Goal: Find specific page/section: Find specific page/section

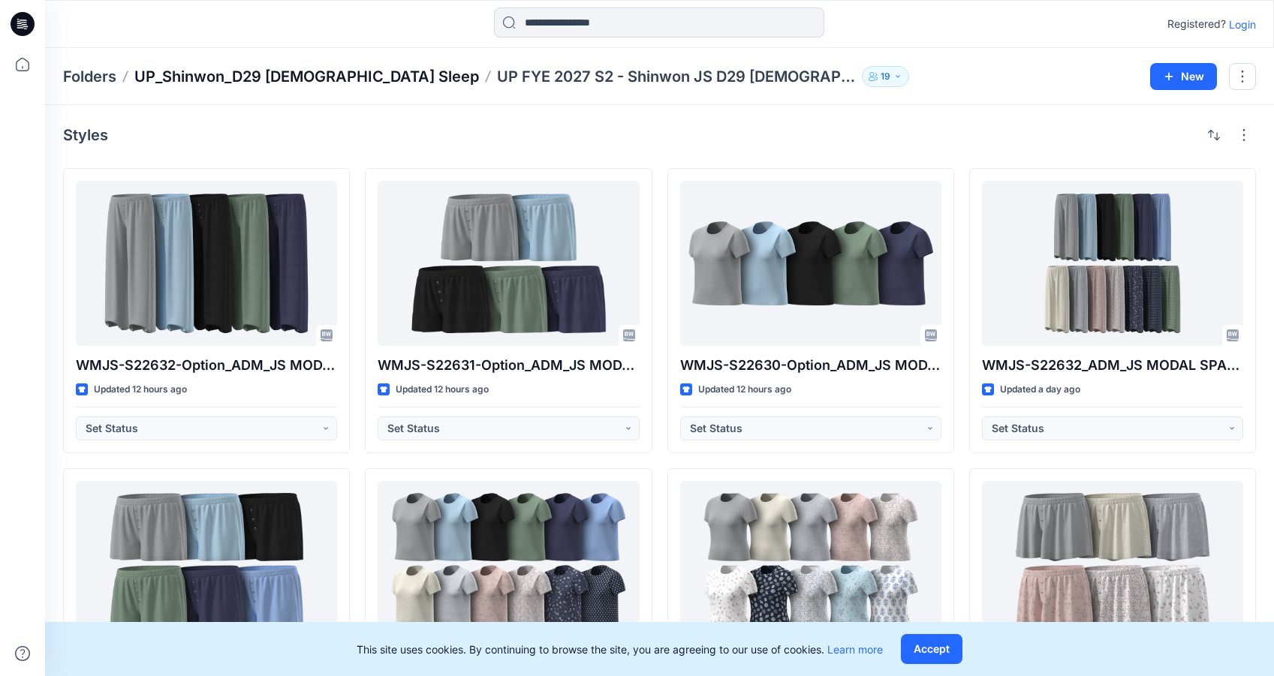
click at [163, 79] on p "UP_Shinwon_D29 [DEMOGRAPHIC_DATA] Sleep" at bounding box center [306, 76] width 345 height 21
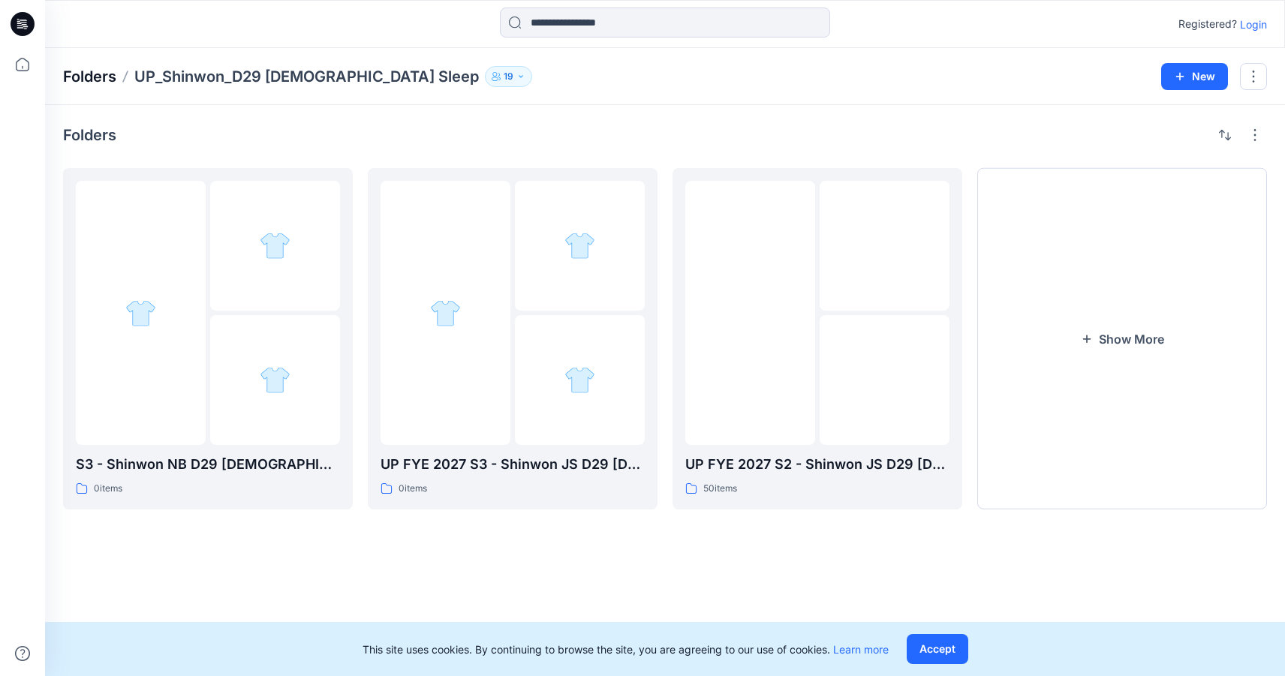
click at [81, 80] on p "Folders" at bounding box center [89, 76] width 53 height 21
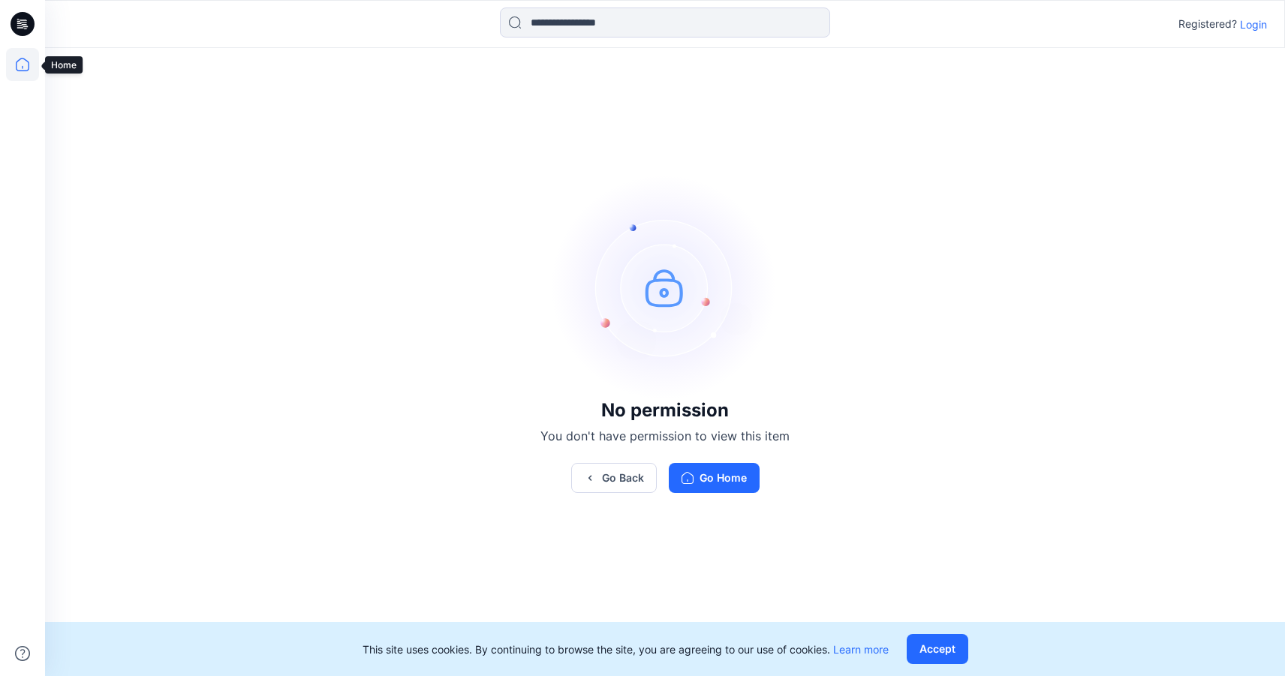
click at [28, 65] on icon at bounding box center [22, 64] width 33 height 33
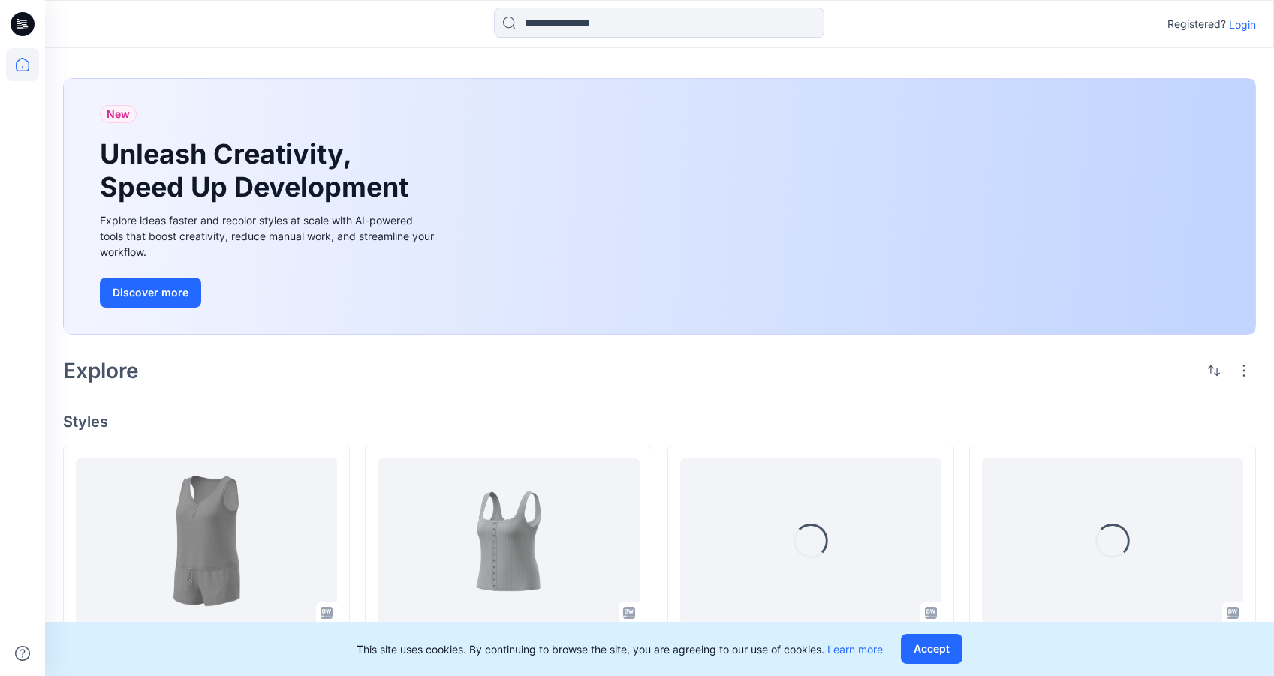
click at [1239, 25] on p "Login" at bounding box center [1242, 25] width 27 height 16
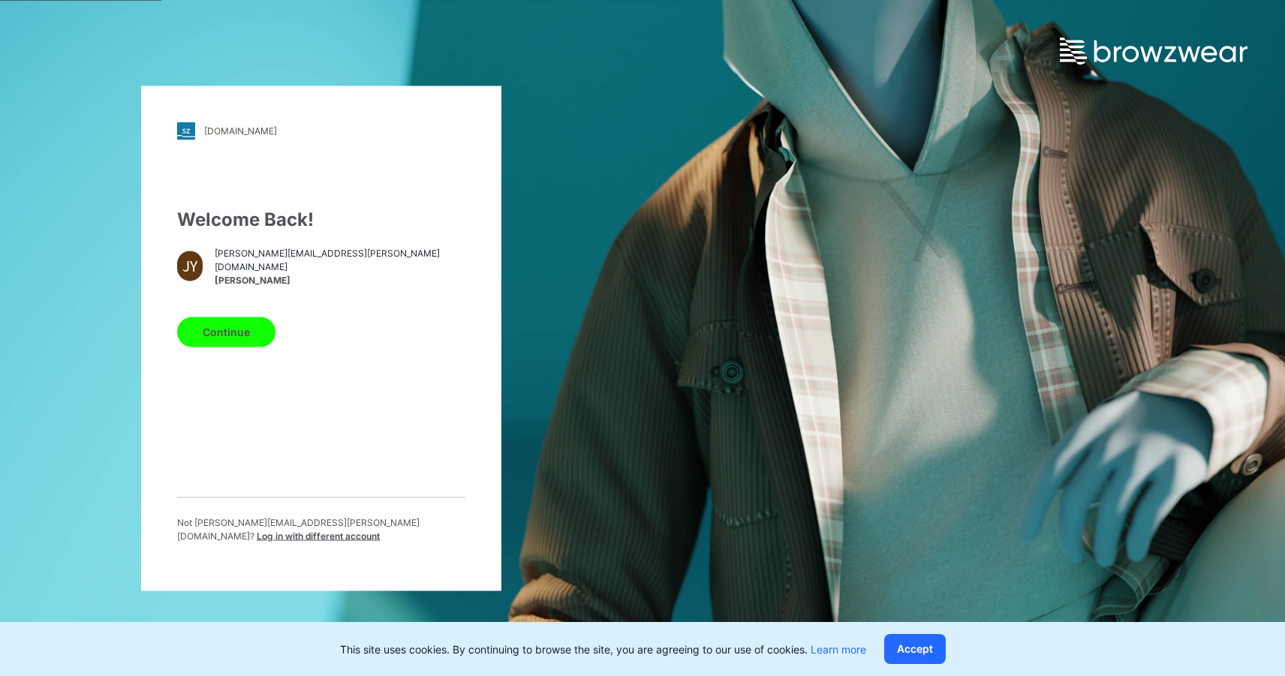
click at [230, 358] on div "Welcome Back! [PERSON_NAME] [PERSON_NAME][EMAIL_ADDRESS][PERSON_NAME][DOMAIN_NA…" at bounding box center [321, 380] width 288 height 349
click at [233, 340] on button "Continue" at bounding box center [226, 332] width 98 height 30
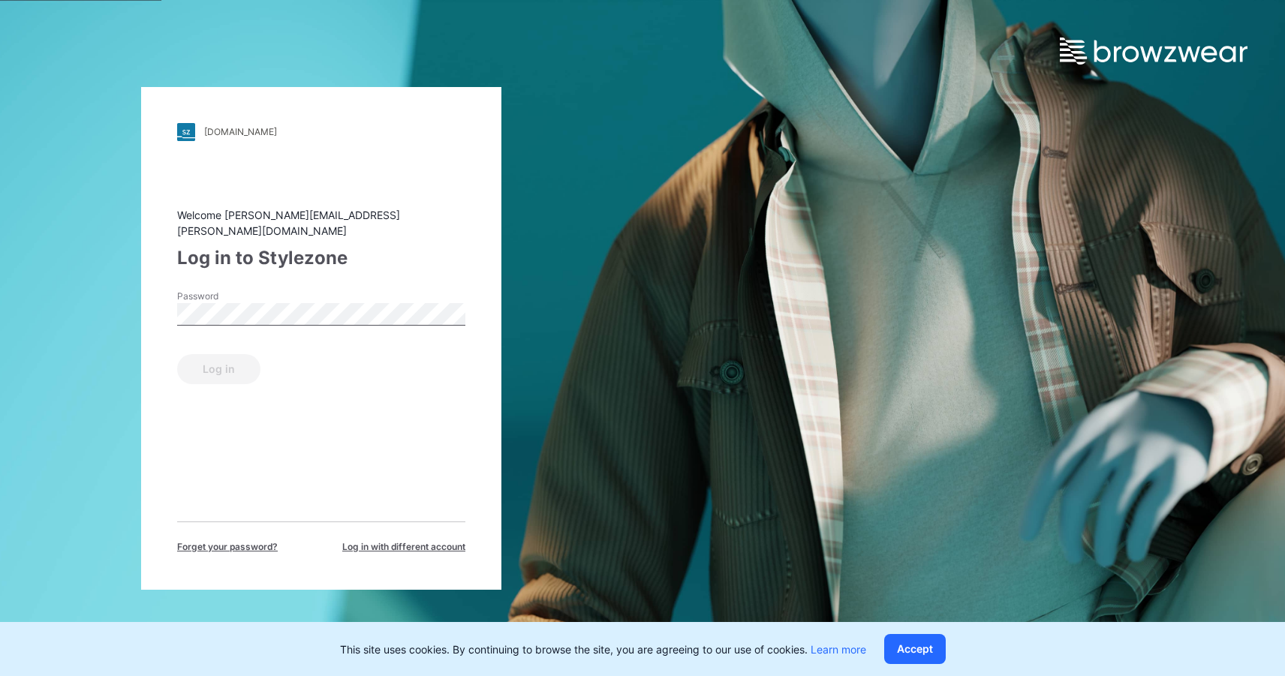
click at [254, 318] on div "Password" at bounding box center [321, 312] width 288 height 45
click at [227, 362] on button "Log in" at bounding box center [218, 369] width 83 height 30
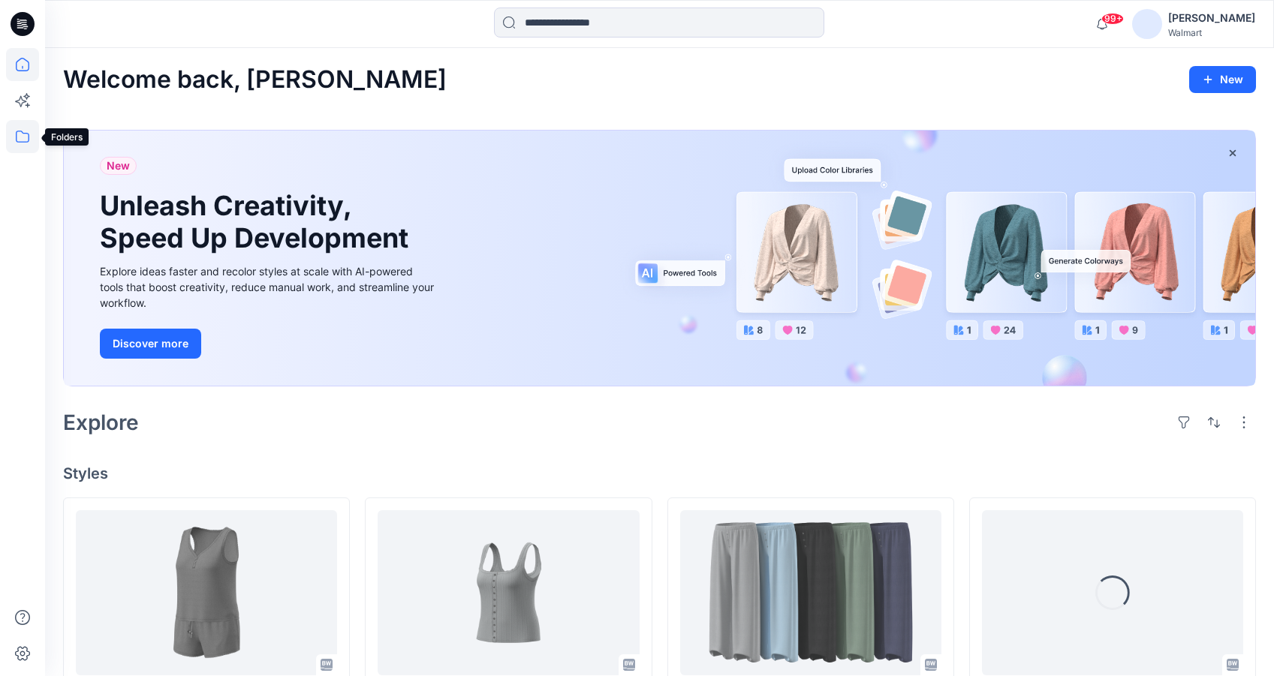
click at [20, 137] on icon at bounding box center [22, 136] width 33 height 33
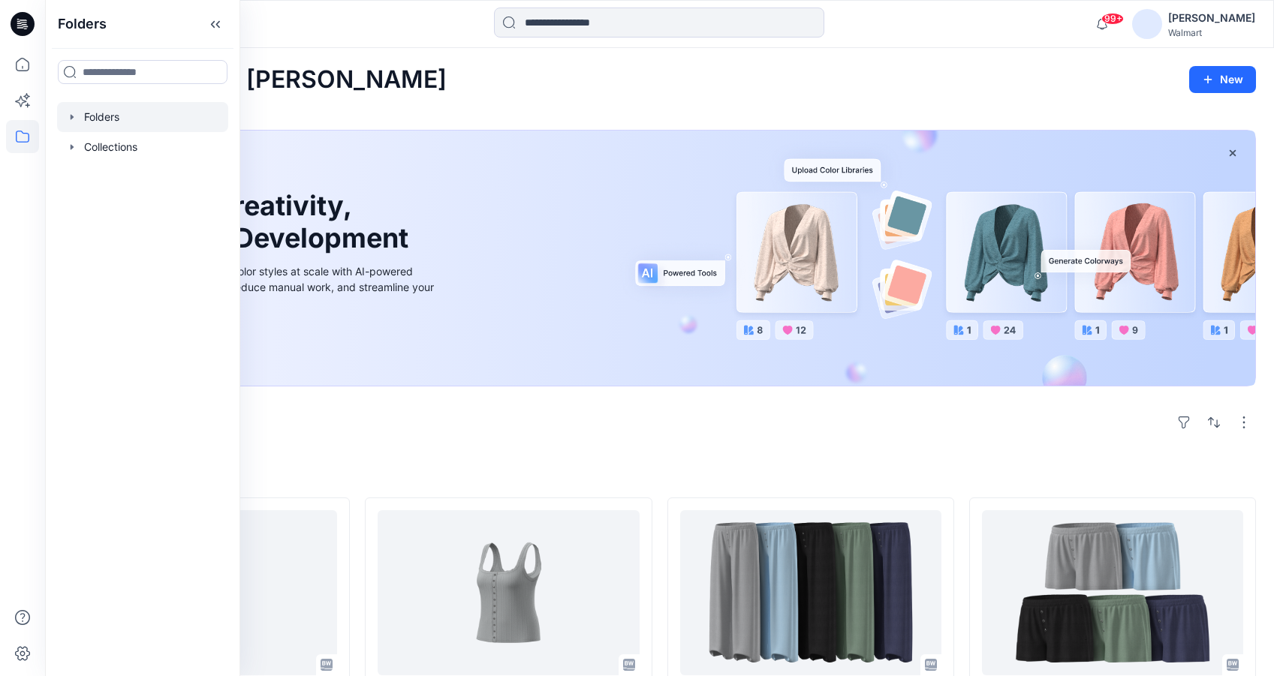
click at [71, 122] on icon "button" at bounding box center [72, 117] width 12 height 12
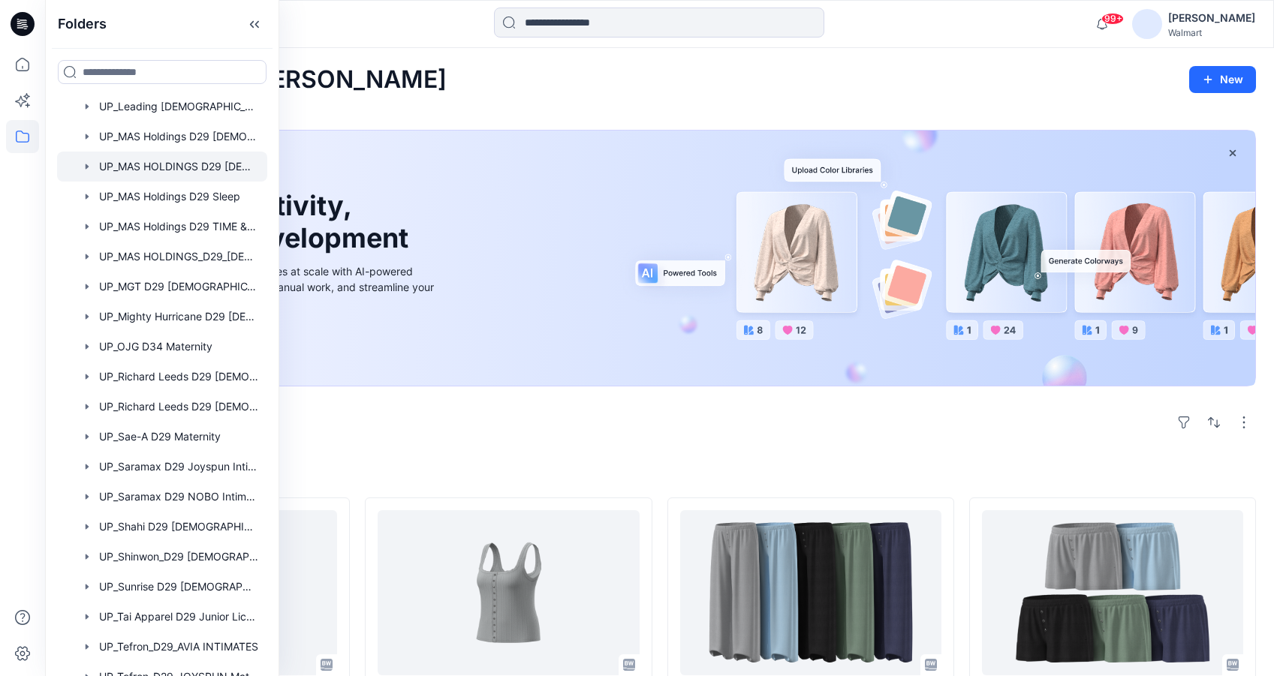
scroll to position [976, 0]
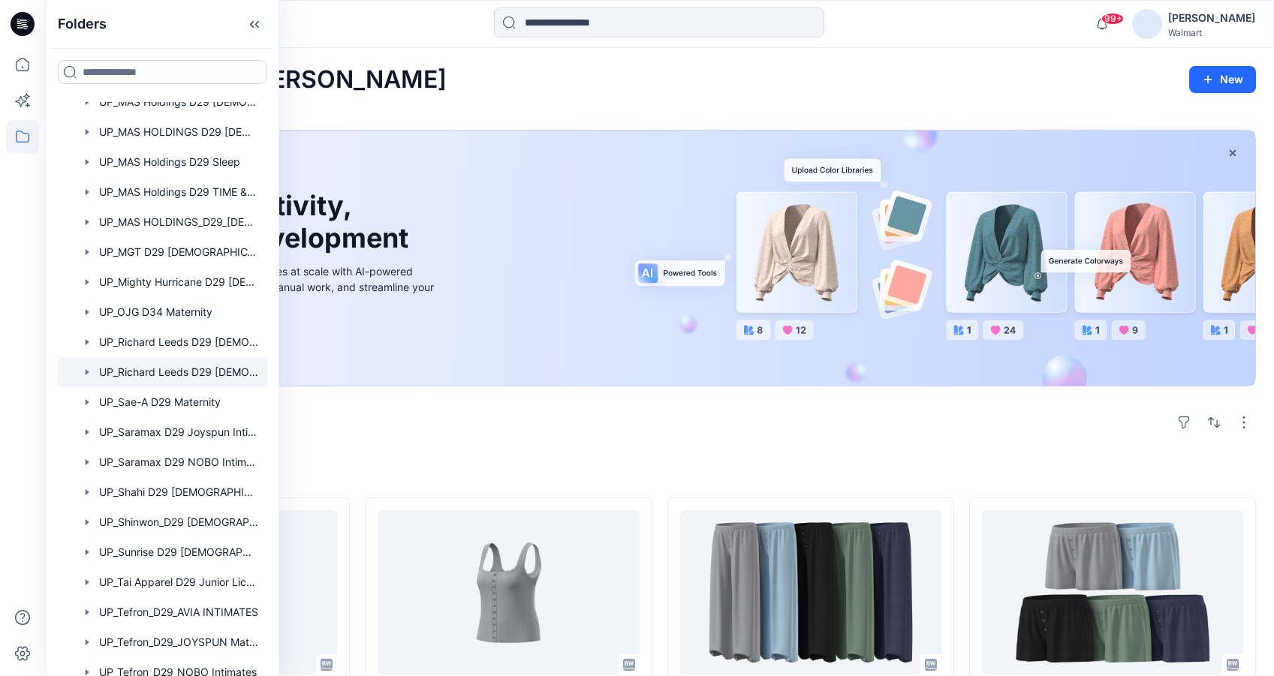
click at [167, 375] on div at bounding box center [162, 372] width 210 height 30
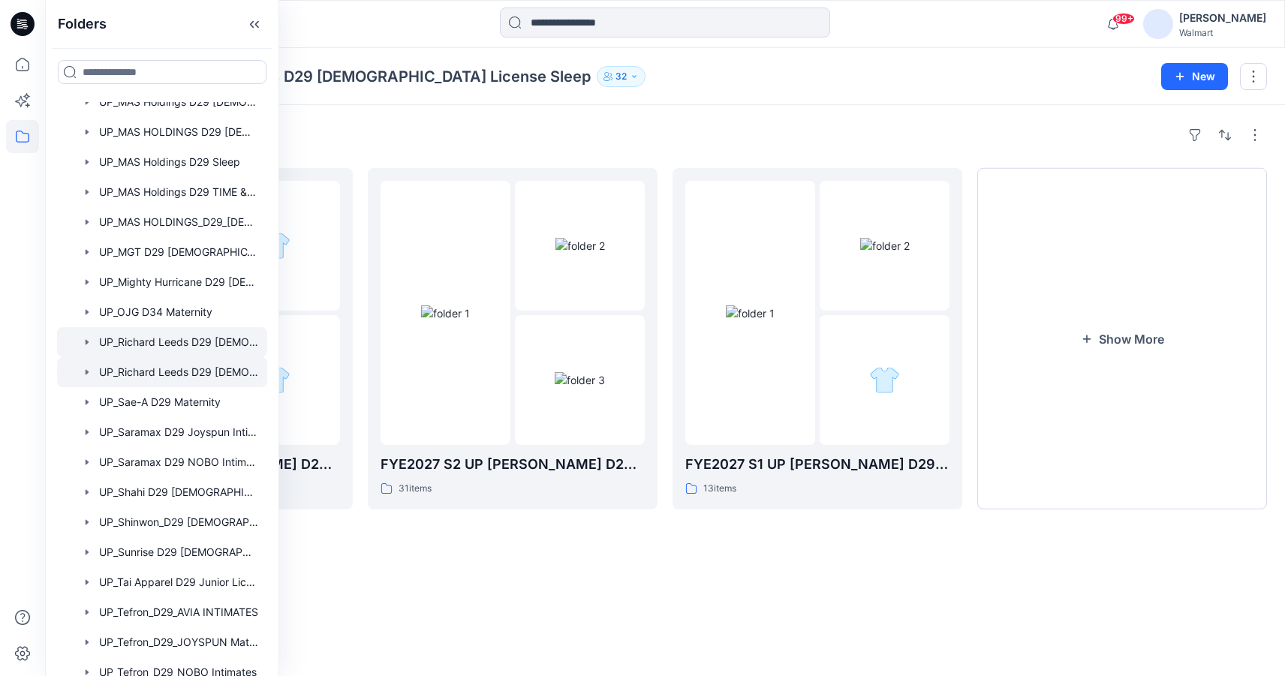
click at [166, 347] on div at bounding box center [162, 342] width 210 height 30
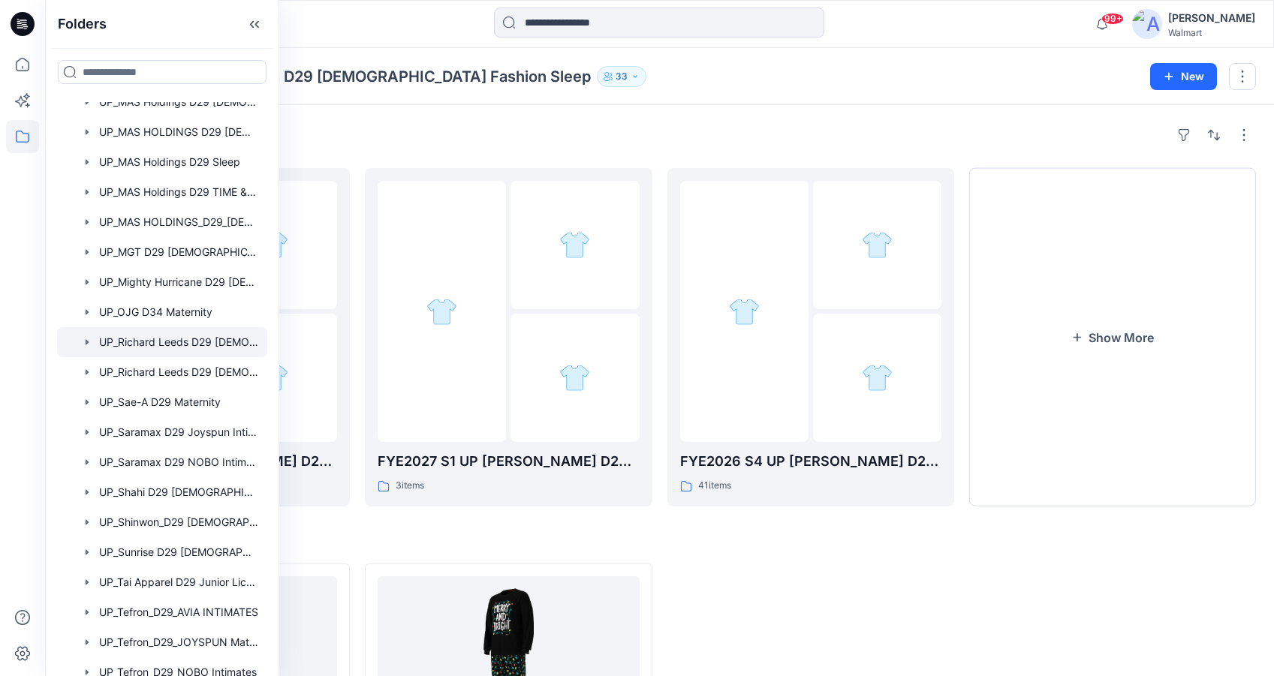
click at [995, 59] on div "Folders UP_Richard Leeds D29 [DEMOGRAPHIC_DATA] Fashion Sleep 33 New" at bounding box center [659, 76] width 1229 height 57
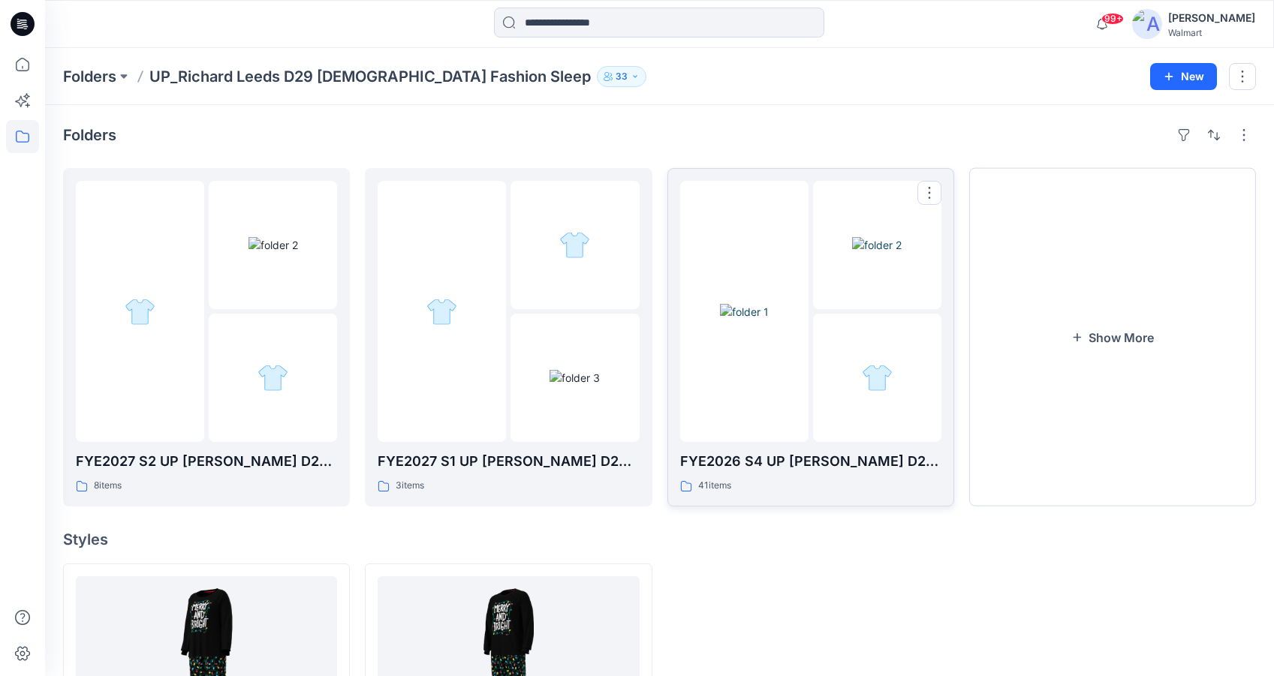
click at [755, 393] on div at bounding box center [744, 311] width 128 height 261
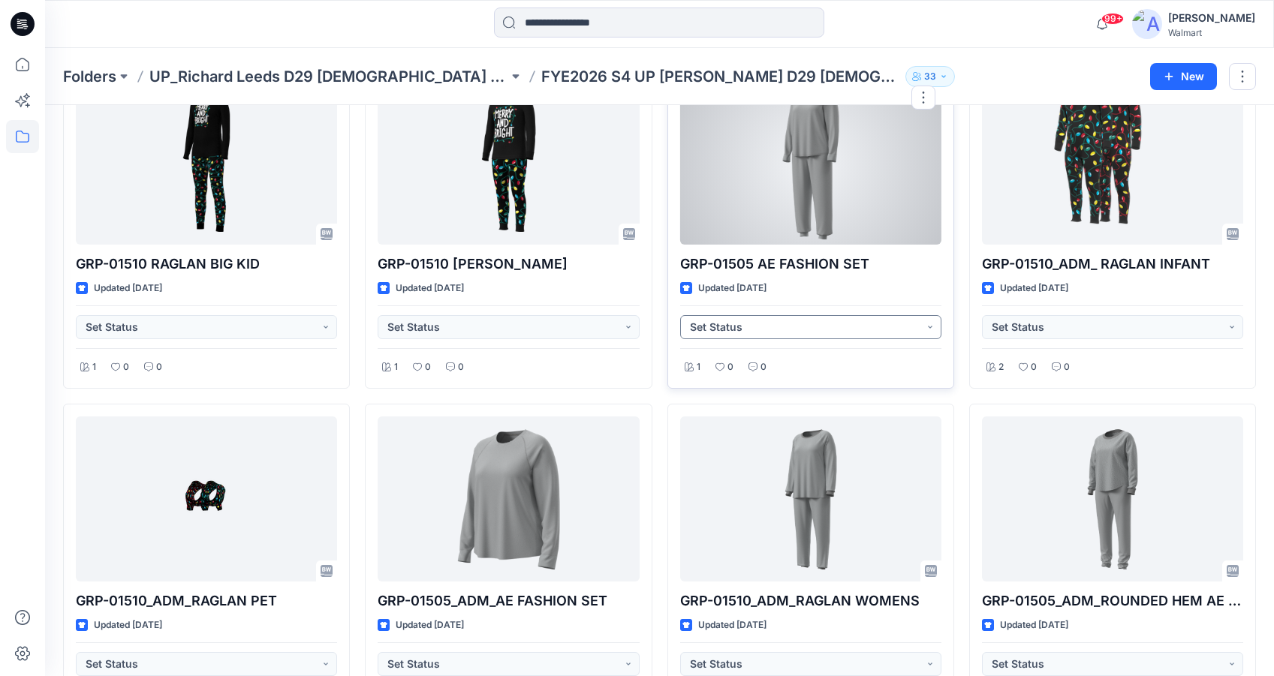
scroll to position [75, 0]
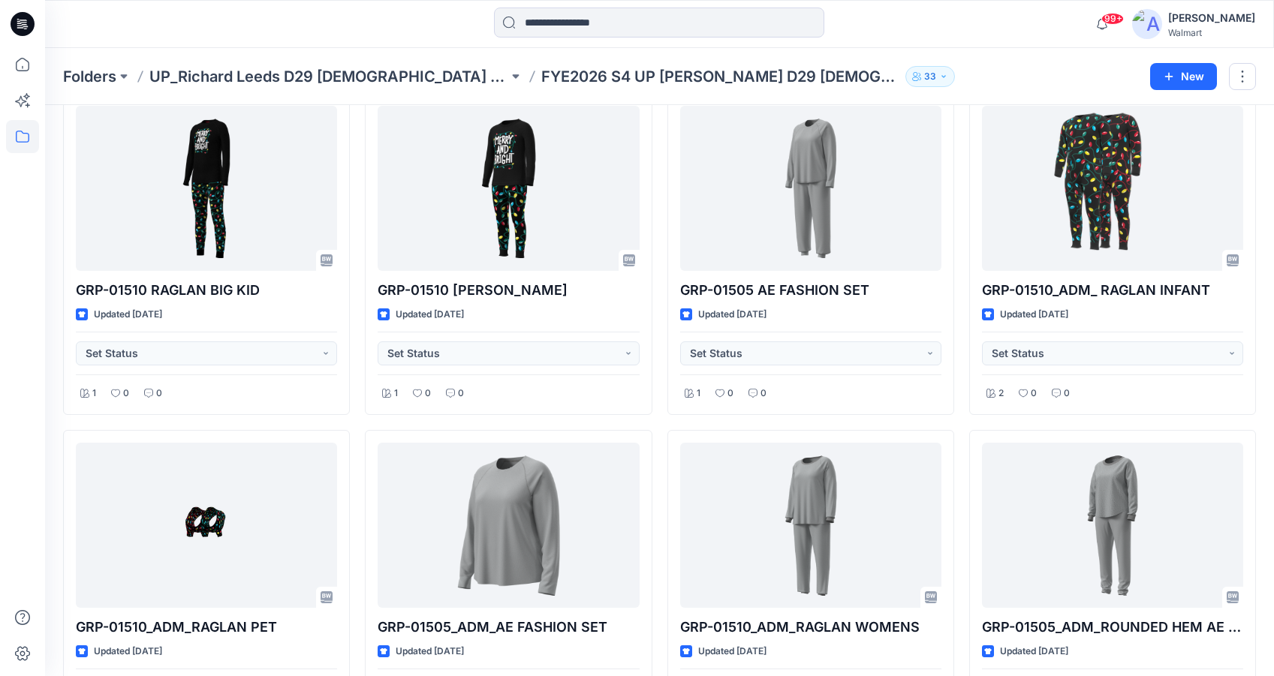
click at [398, 38] on div at bounding box center [659, 24] width 614 height 33
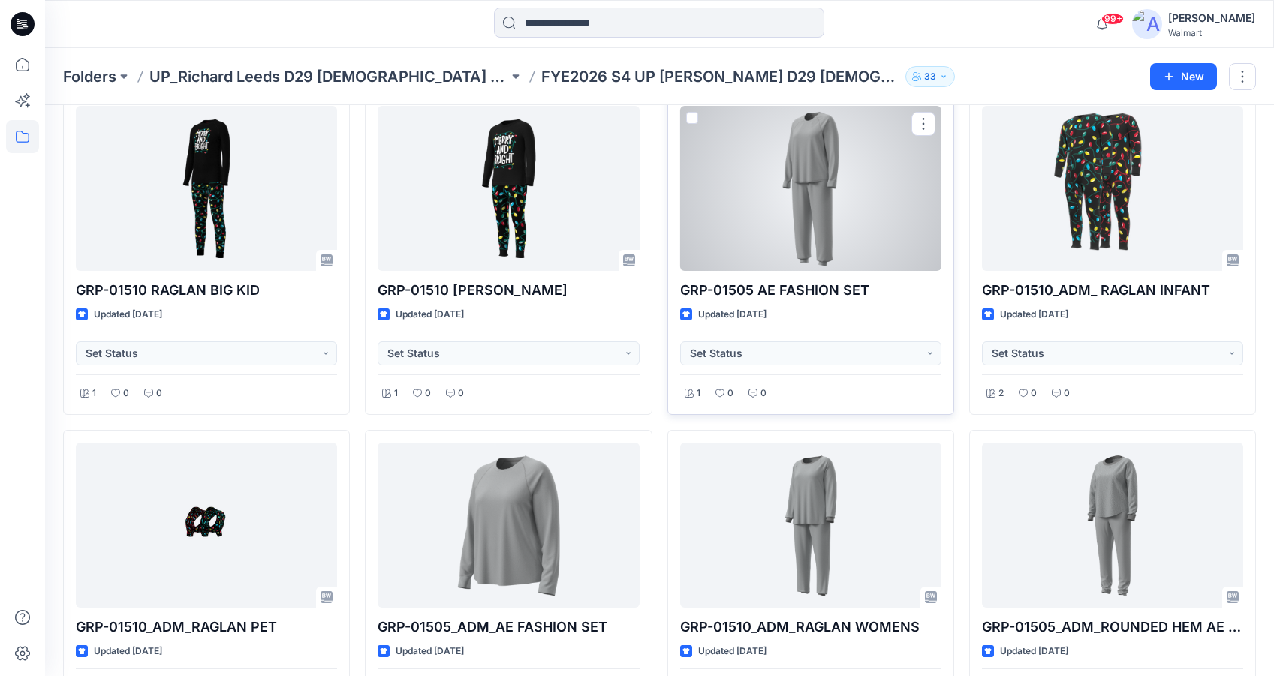
click at [844, 191] on div at bounding box center [810, 188] width 261 height 165
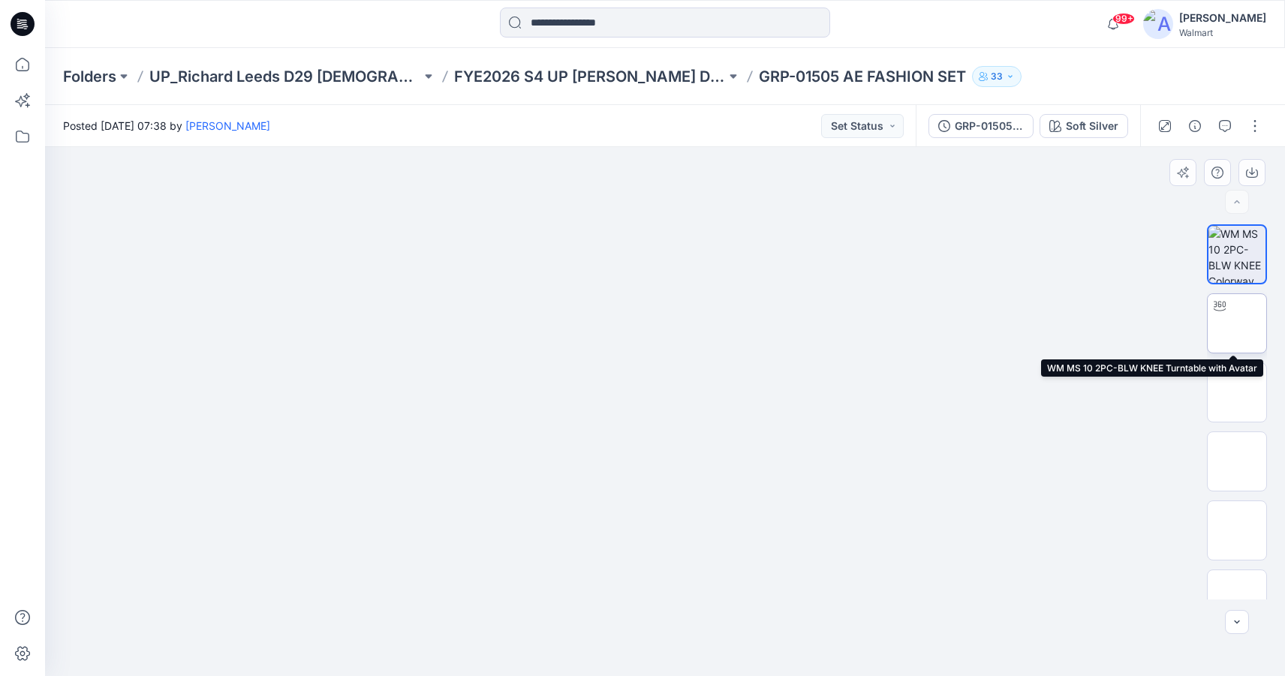
click at [1237, 324] on img at bounding box center [1237, 324] width 0 height 0
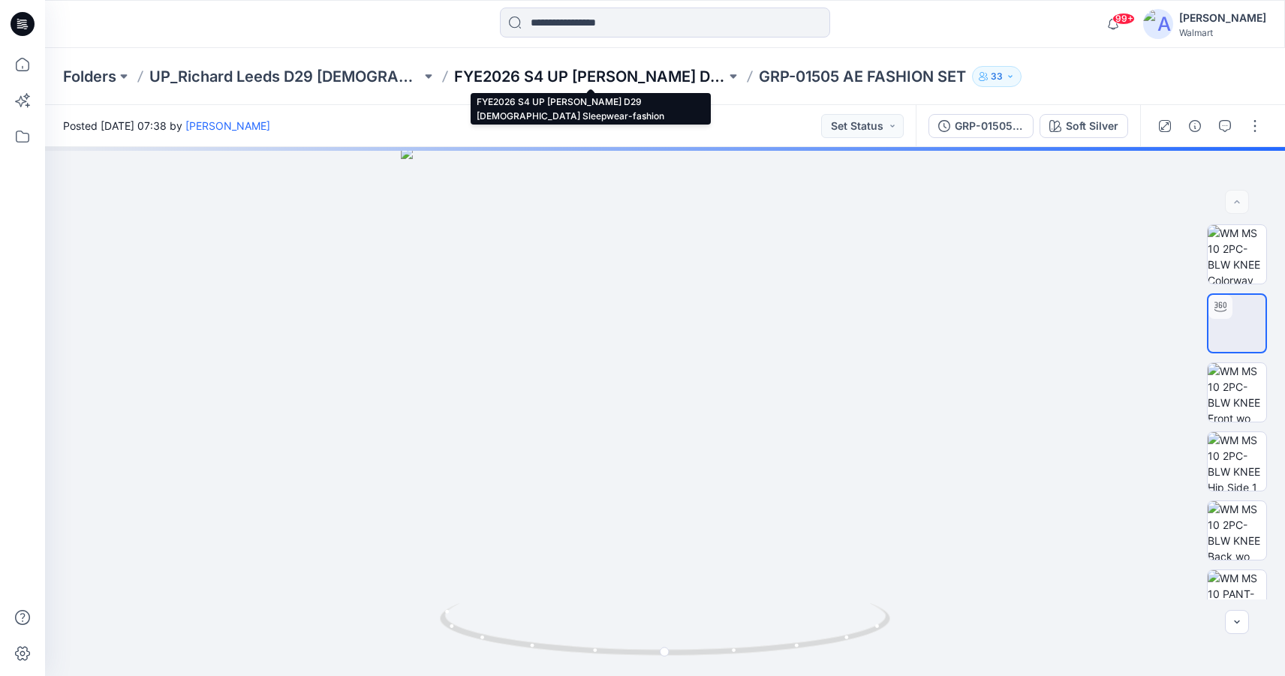
click at [652, 80] on p "FYE2026 S4 UP [PERSON_NAME] D29 [DEMOGRAPHIC_DATA] Sleepwear-fashion" at bounding box center [590, 76] width 272 height 21
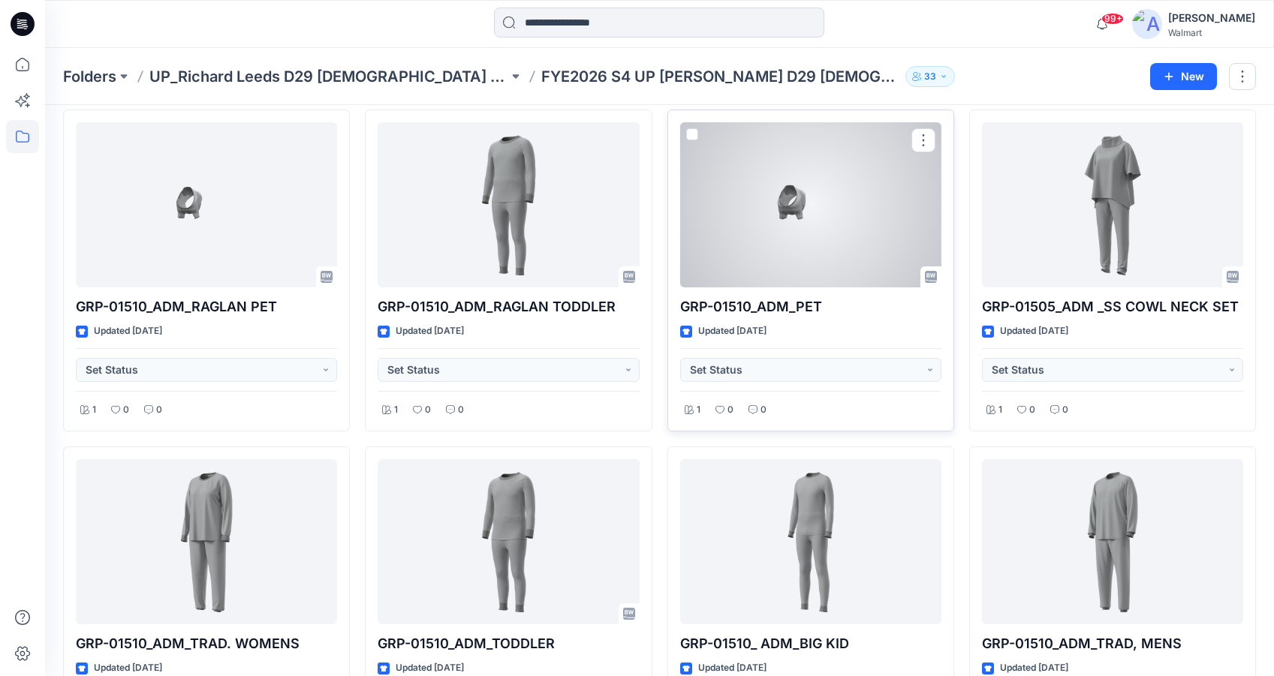
scroll to position [1126, 0]
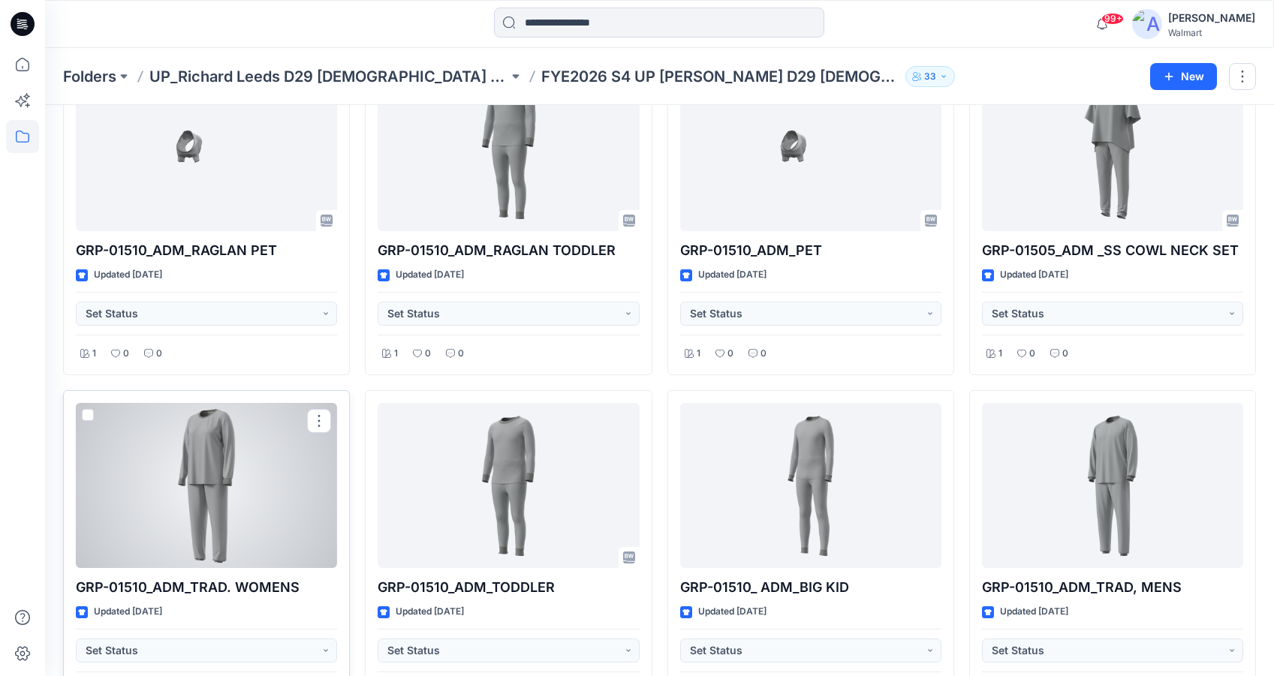
click at [236, 492] on div at bounding box center [206, 485] width 261 height 165
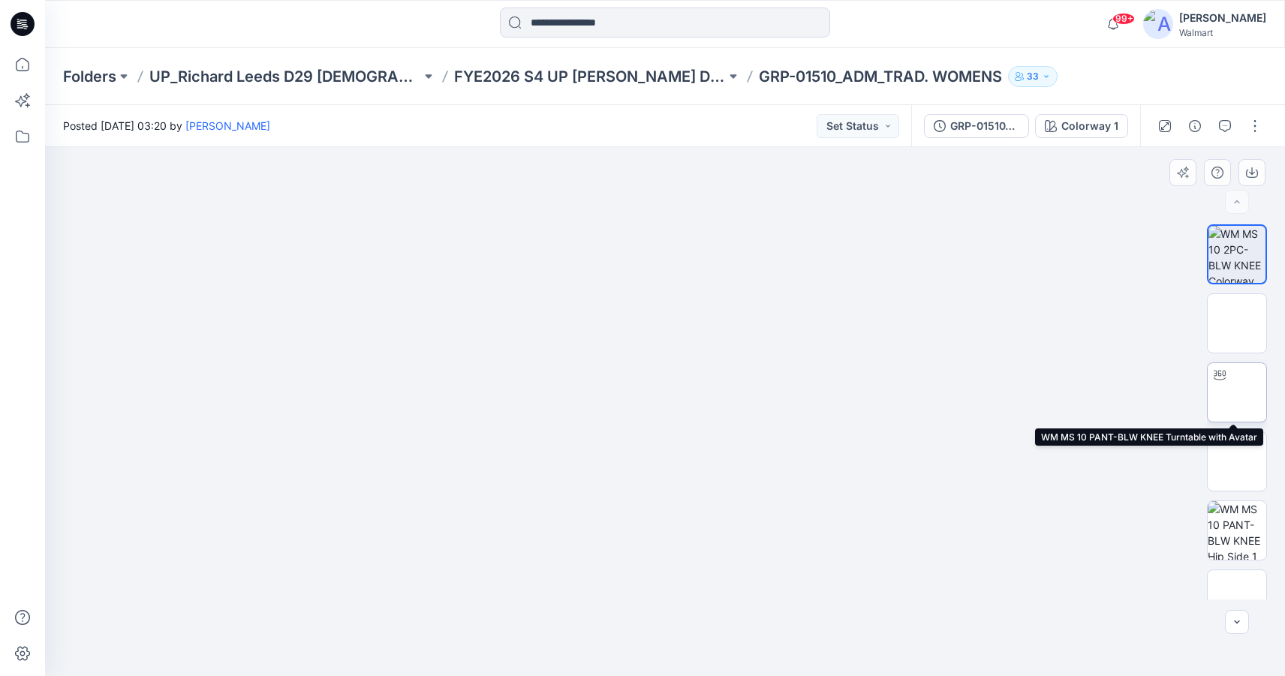
click at [1237, 393] on img at bounding box center [1237, 393] width 0 height 0
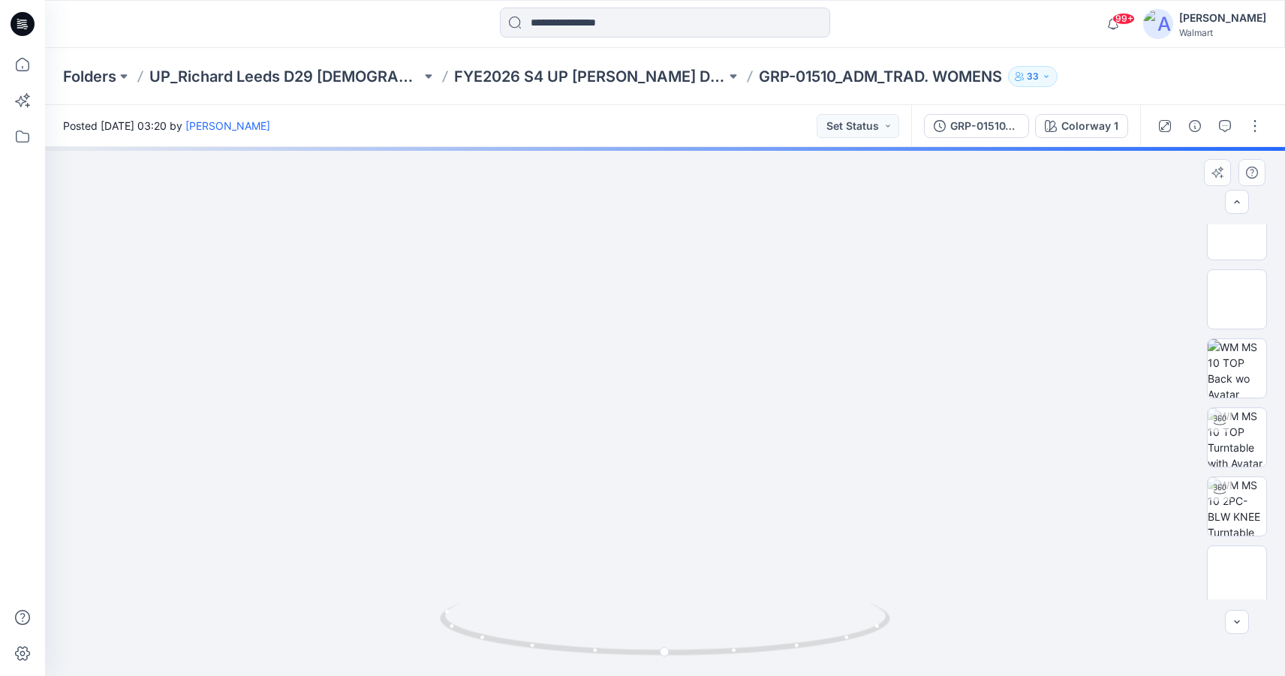
scroll to position [450, 0]
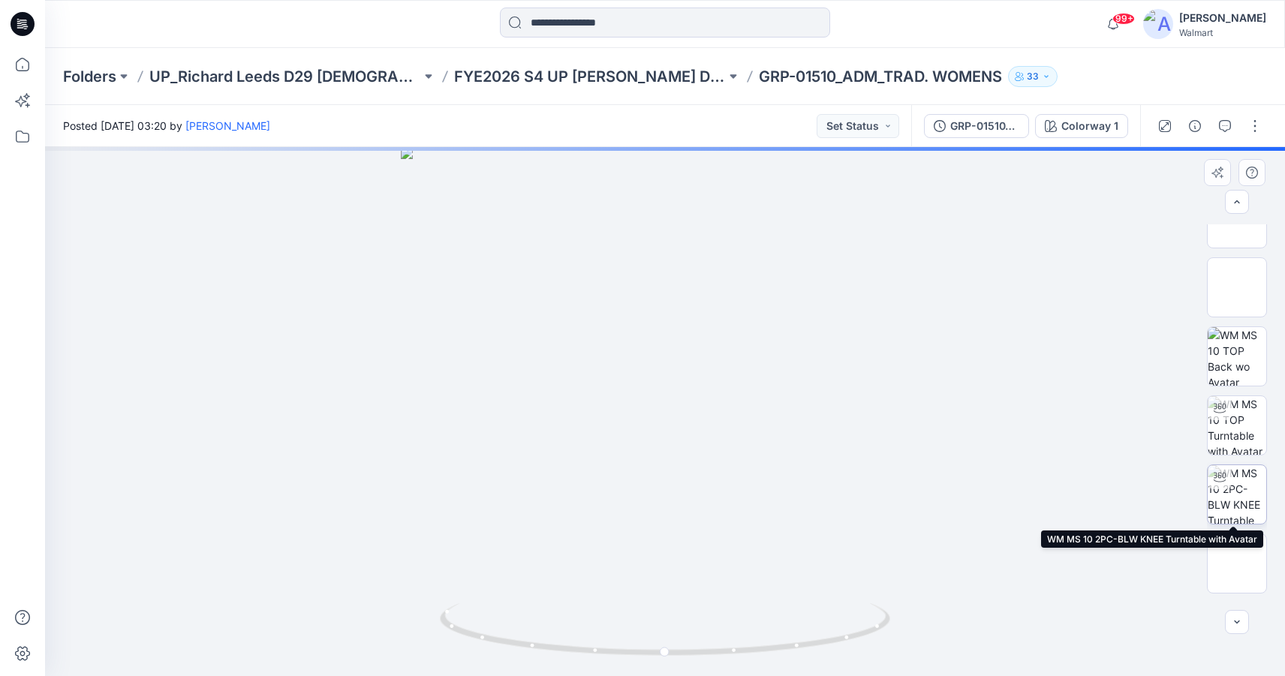
click at [1230, 500] on img at bounding box center [1237, 494] width 59 height 59
